Goal: Information Seeking & Learning: Learn about a topic

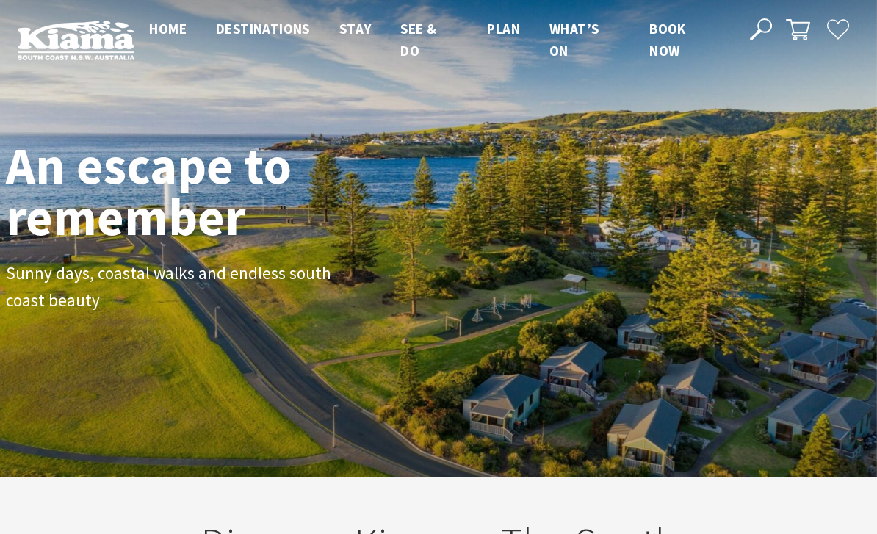
scroll to position [1, 866]
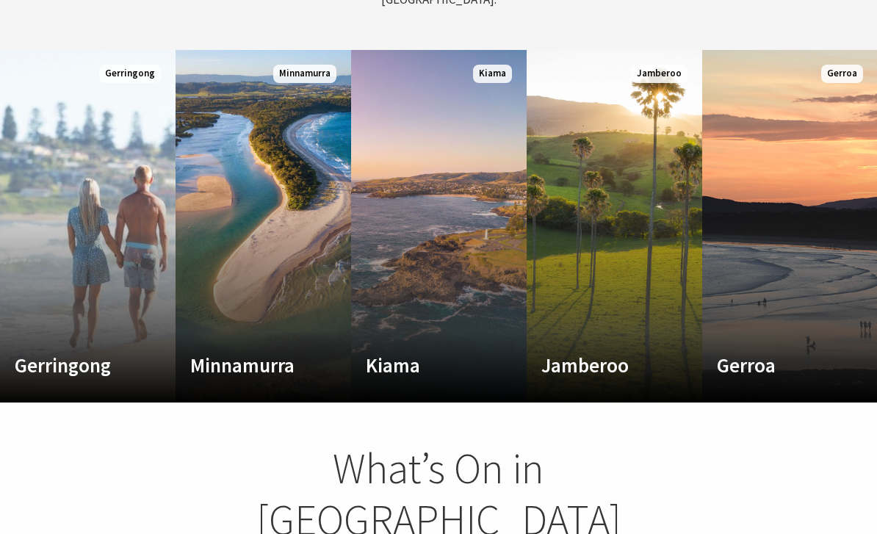
scroll to position [789, 0]
click at [446, 192] on link "Custom Image Used Kiama Where the sea makes a noise Read More Kiama" at bounding box center [439, 226] width 176 height 353
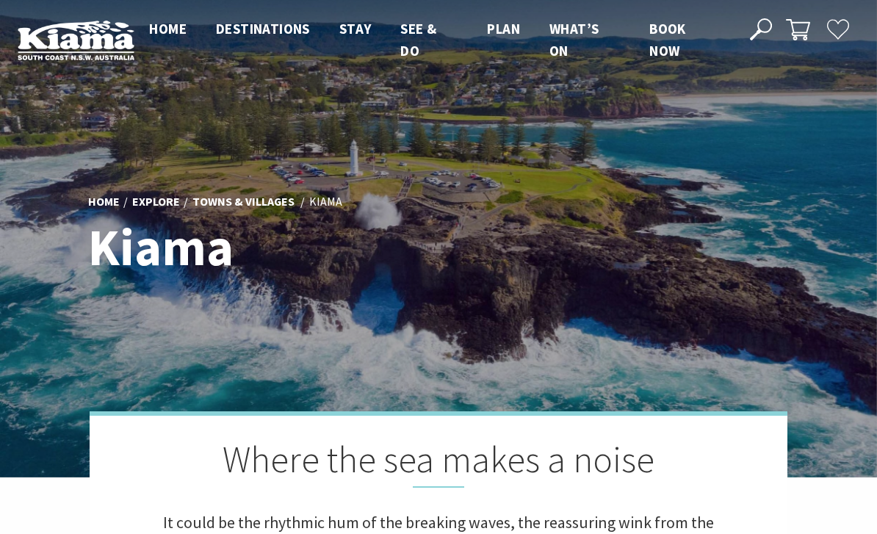
scroll to position [444, 869]
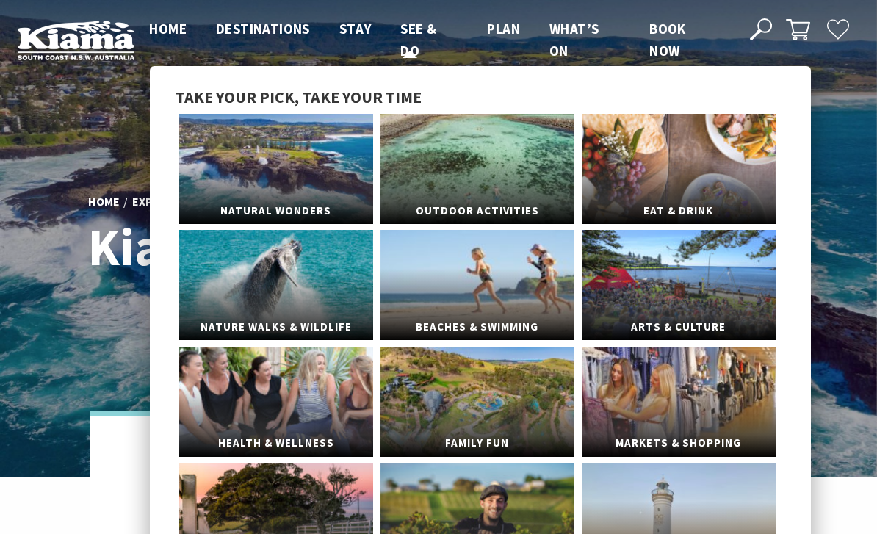
click at [422, 29] on span "See & Do" at bounding box center [419, 40] width 36 height 40
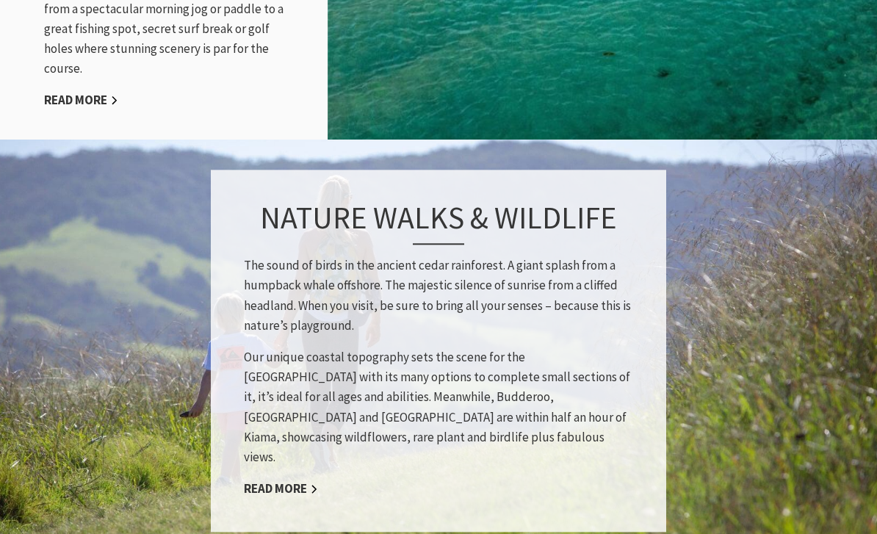
scroll to position [2050, 0]
click at [282, 481] on link "Read More" at bounding box center [281, 489] width 74 height 17
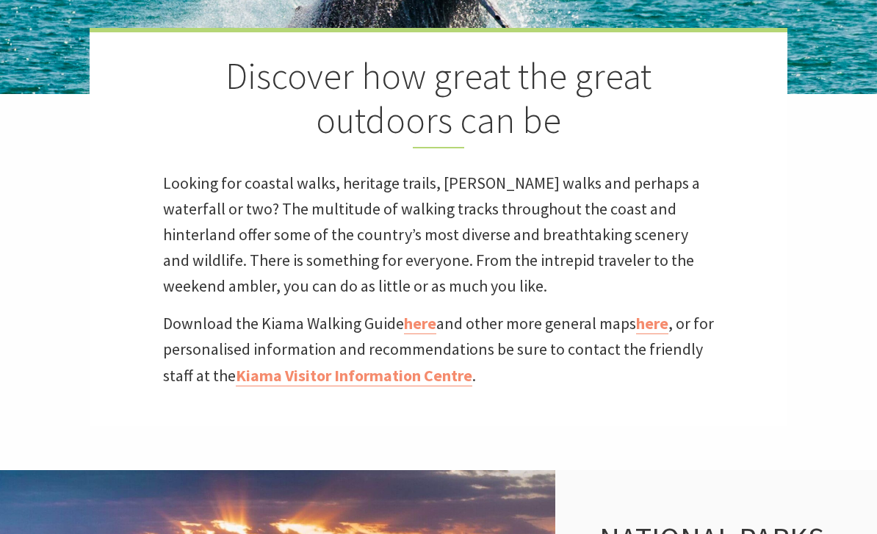
scroll to position [390, 0]
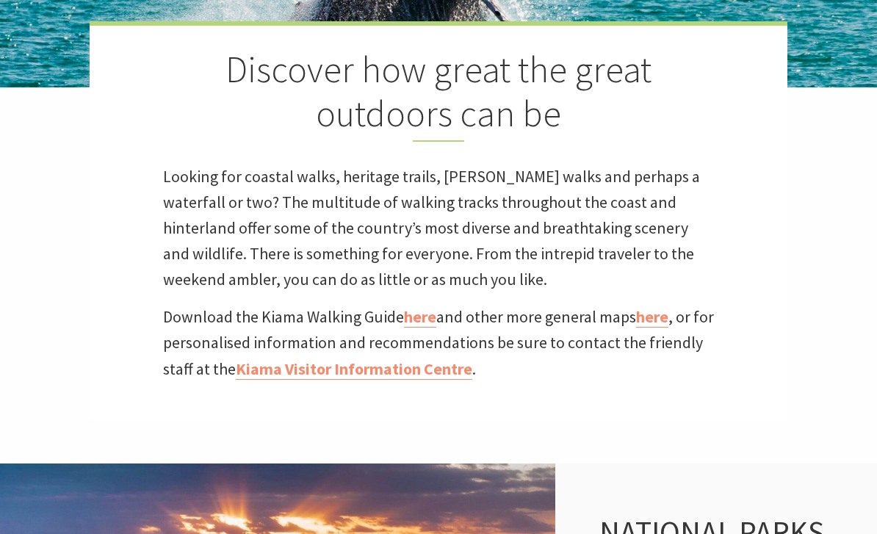
click at [423, 324] on link "here" at bounding box center [420, 316] width 32 height 21
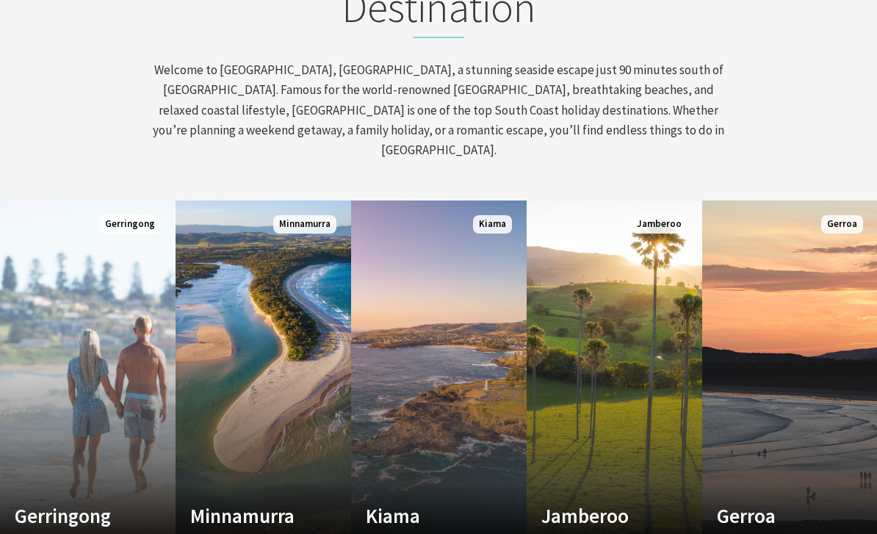
scroll to position [639, 0]
click at [93, 345] on link "Custom Image Used [GEOGRAPHIC_DATA] A breath of fresh air Read More [GEOGRAPHIC…" at bounding box center [88, 377] width 176 height 353
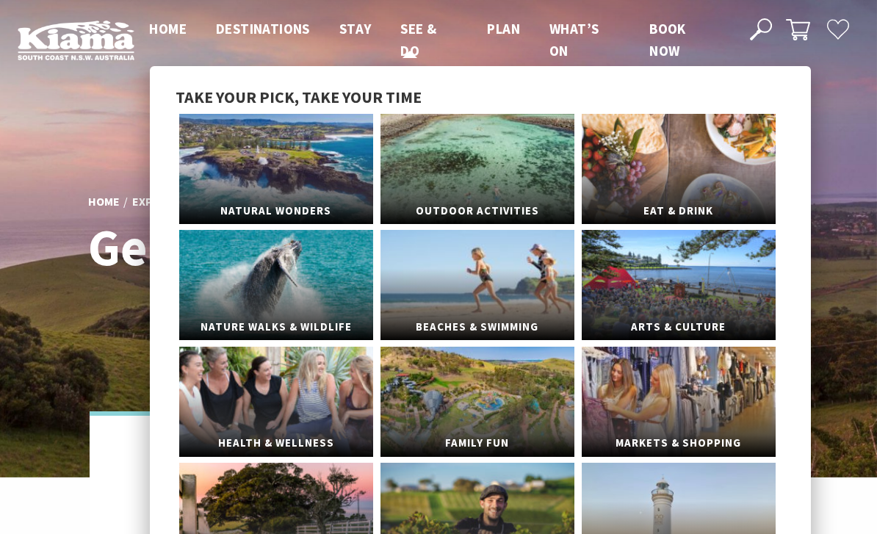
click at [419, 41] on span "See & Do" at bounding box center [419, 40] width 36 height 40
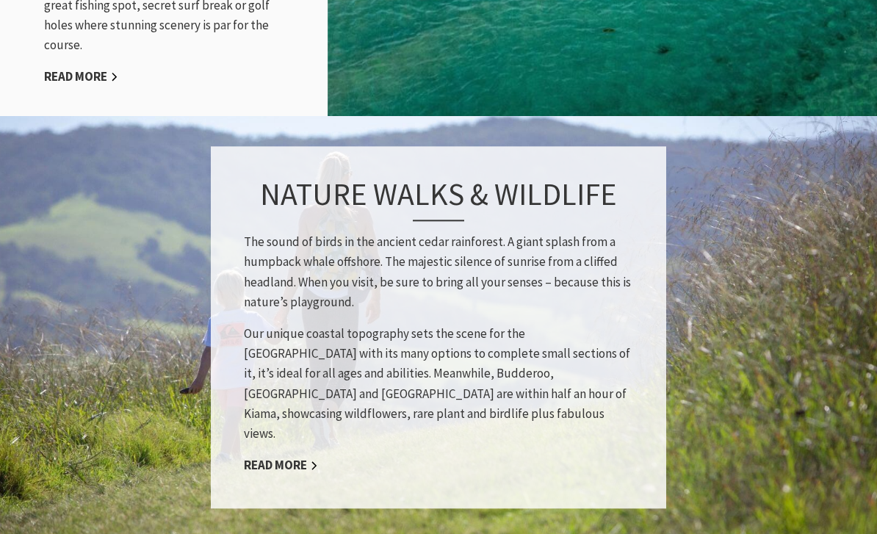
scroll to position [2073, 0]
click at [286, 457] on link "Read More" at bounding box center [281, 465] width 74 height 17
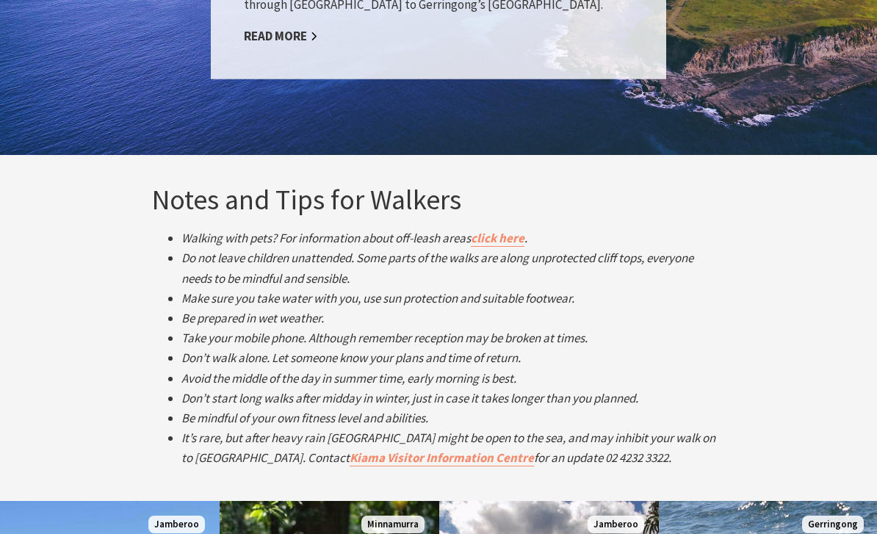
scroll to position [2389, 0]
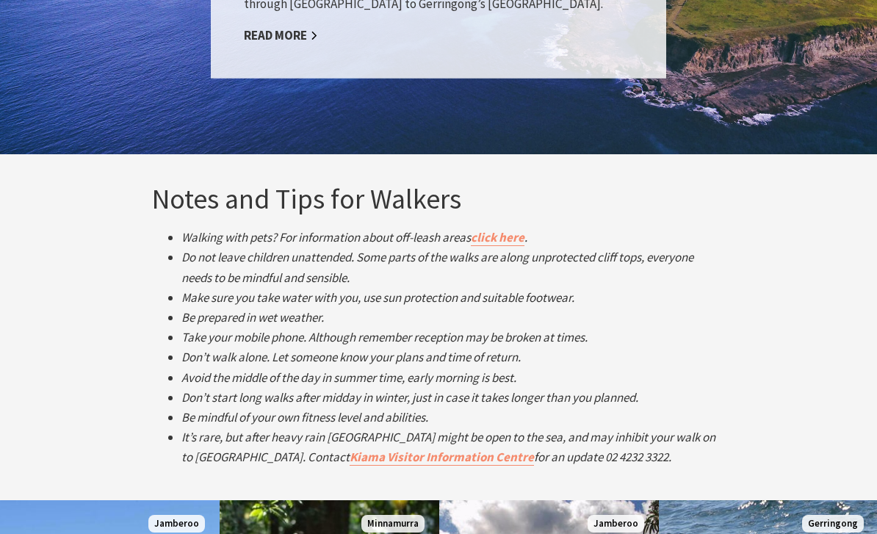
click at [514, 239] on link "click here" at bounding box center [498, 238] width 54 height 17
